Goal: Find specific page/section: Find specific page/section

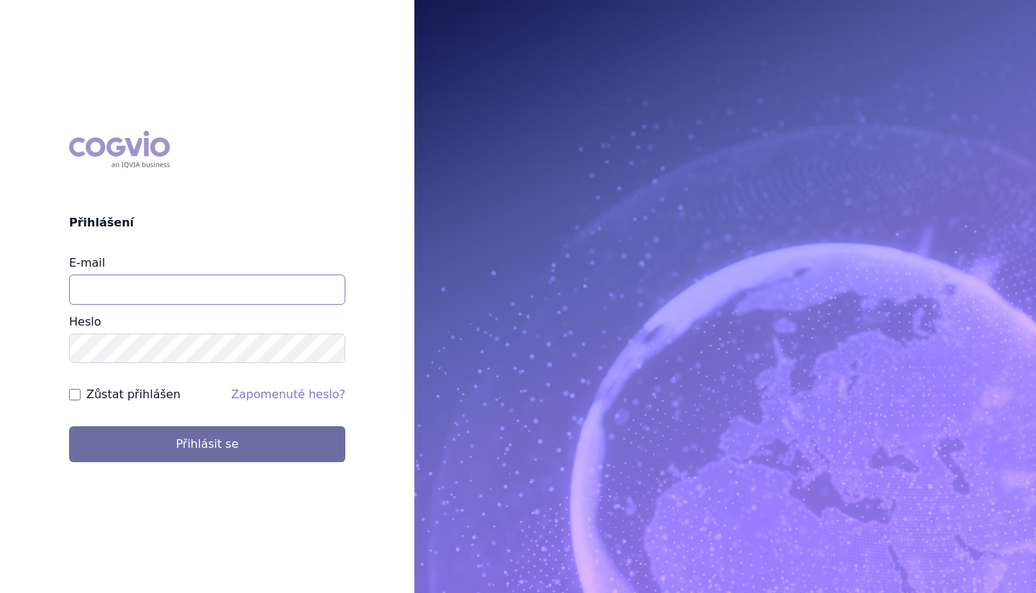
click at [211, 285] on input "E-mail" at bounding box center [207, 290] width 276 height 30
type input "martin.sekan@novartis.com"
click at [69, 427] on button "Přihlásit se" at bounding box center [207, 445] width 276 height 36
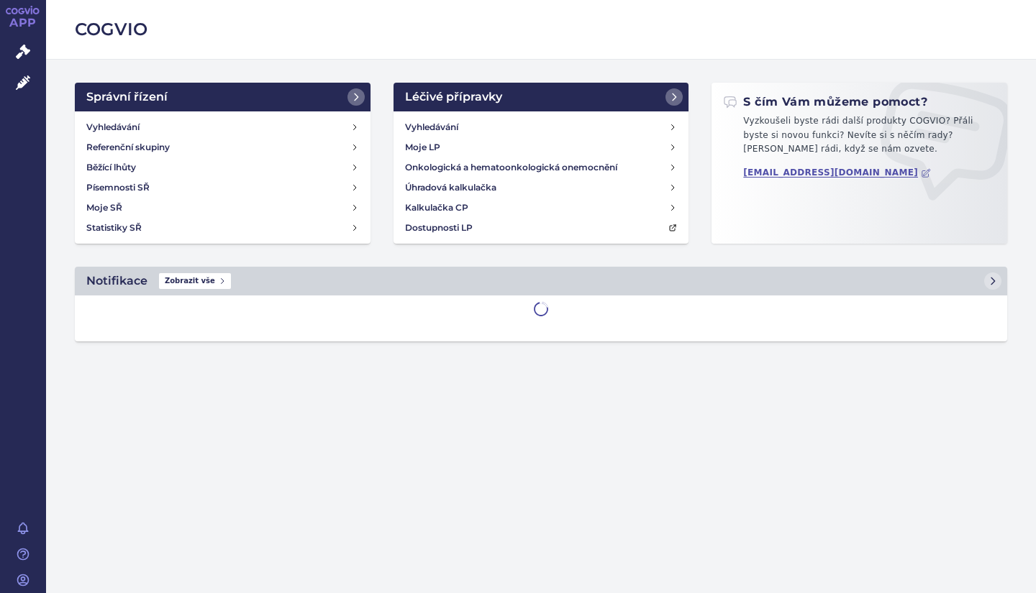
click at [123, 115] on div "Vyhledávání Referenční skupiny Běžící lhůty Písemnosti SŘ Moje SŘ Statistiky SŘ" at bounding box center [223, 177] width 296 height 132
click at [122, 123] on h4 "Vyhledávání" at bounding box center [112, 127] width 53 height 14
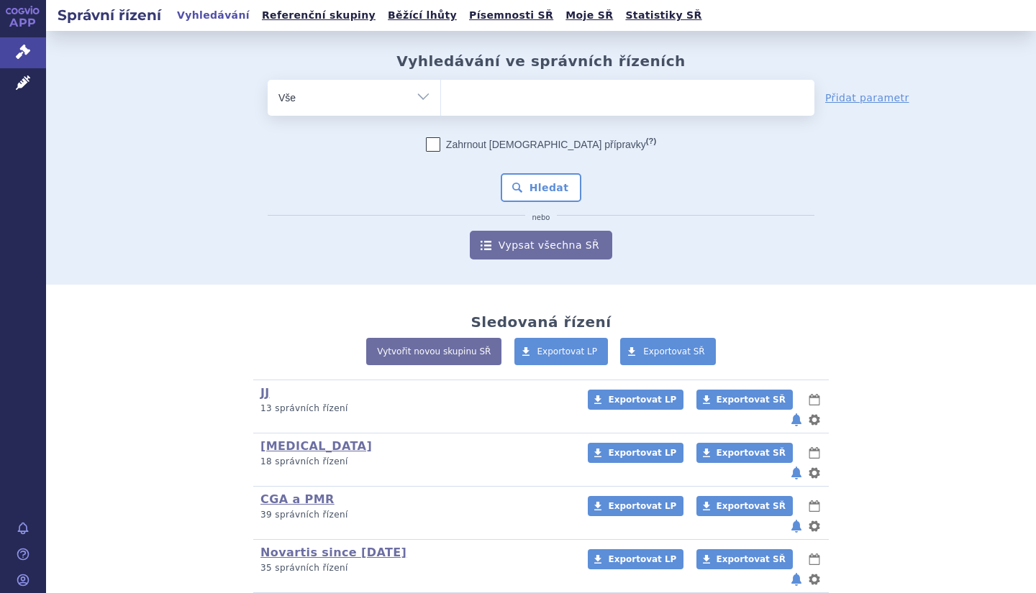
click at [531, 250] on link "Vypsat všechna SŘ" at bounding box center [541, 245] width 142 height 29
